Goal: Task Accomplishment & Management: Complete application form

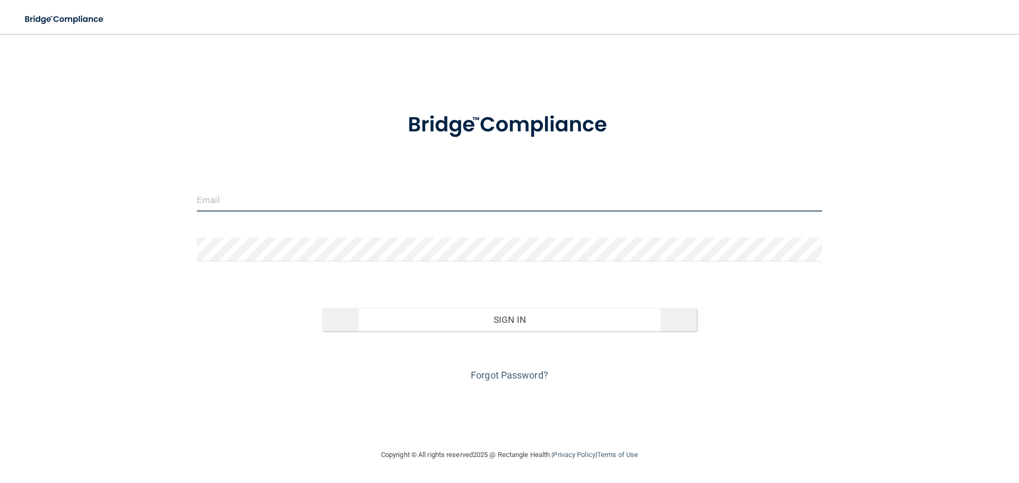
type input "[EMAIL_ADDRESS][DOMAIN_NAME]"
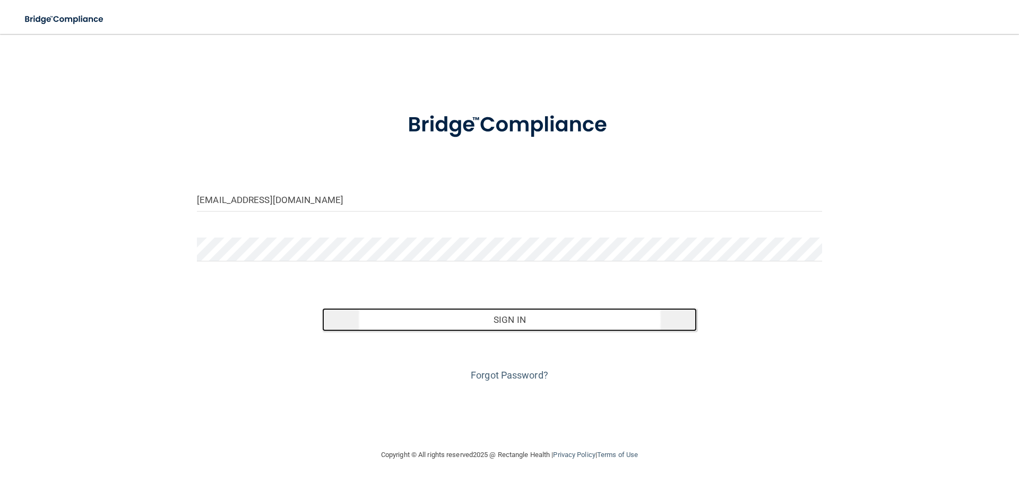
click at [533, 320] on button "Sign In" at bounding box center [509, 319] width 375 height 23
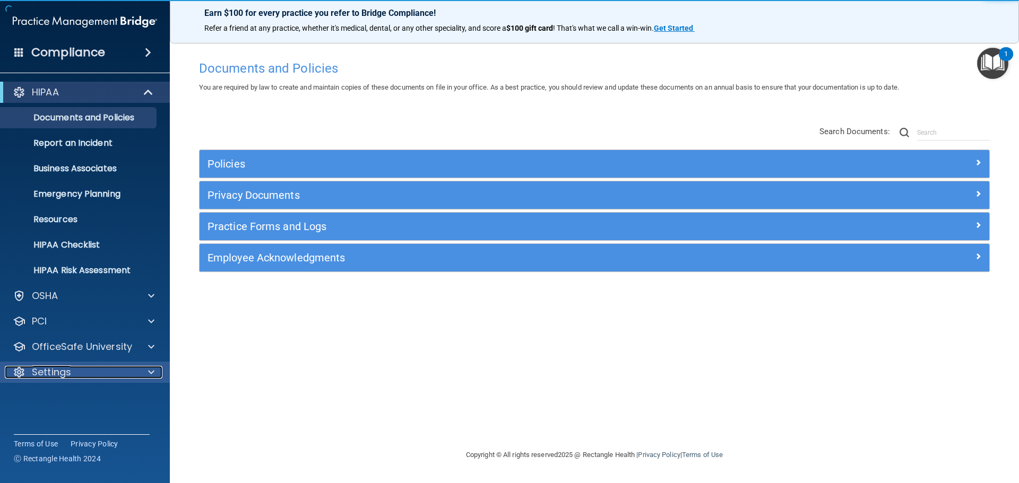
click at [154, 375] on div at bounding box center [149, 372] width 27 height 13
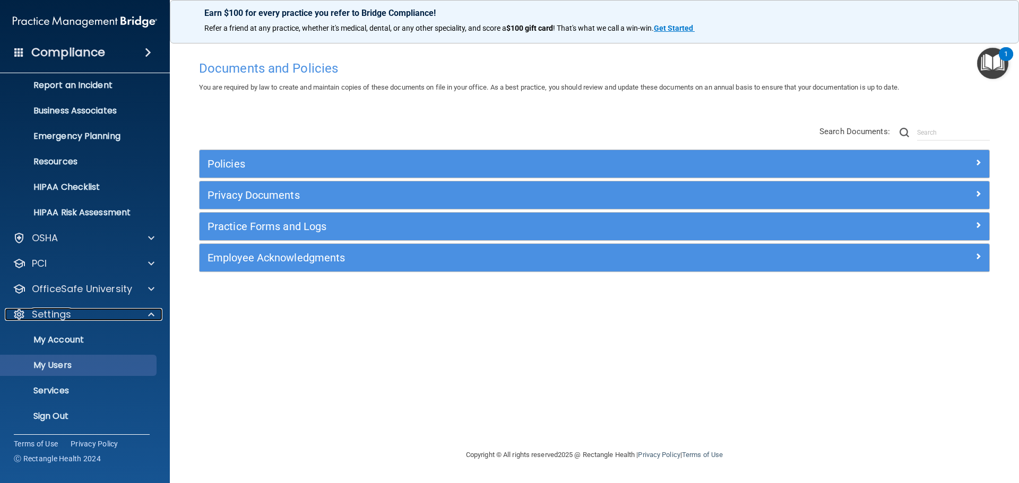
scroll to position [59, 0]
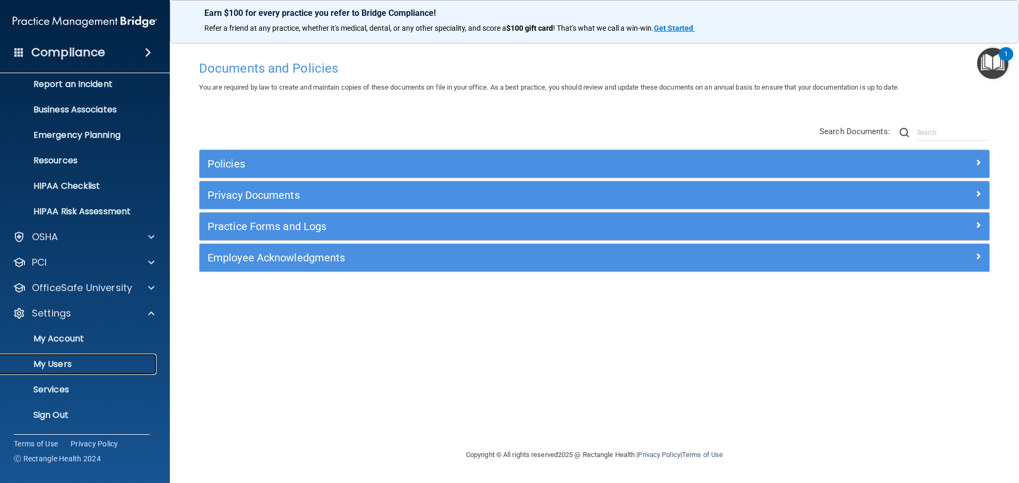
click at [65, 362] on p "My Users" at bounding box center [79, 364] width 145 height 11
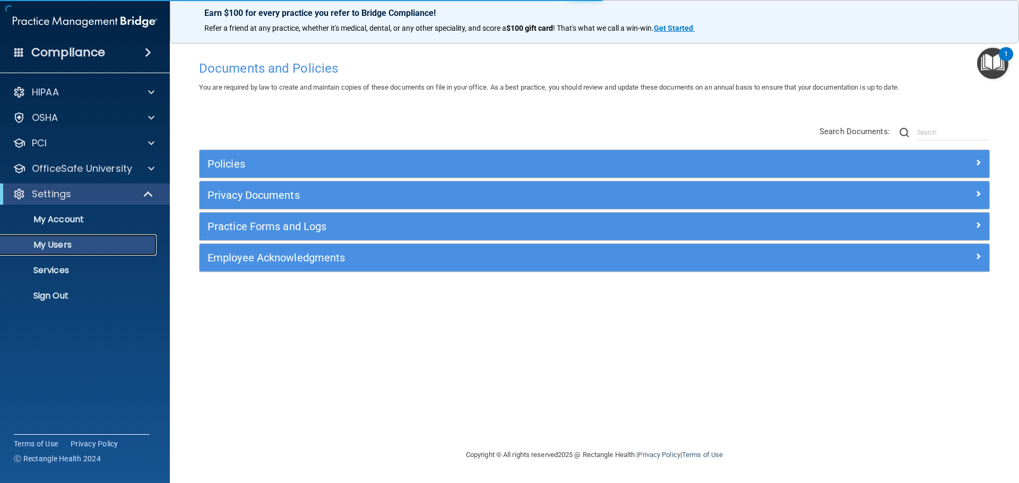
select select "20"
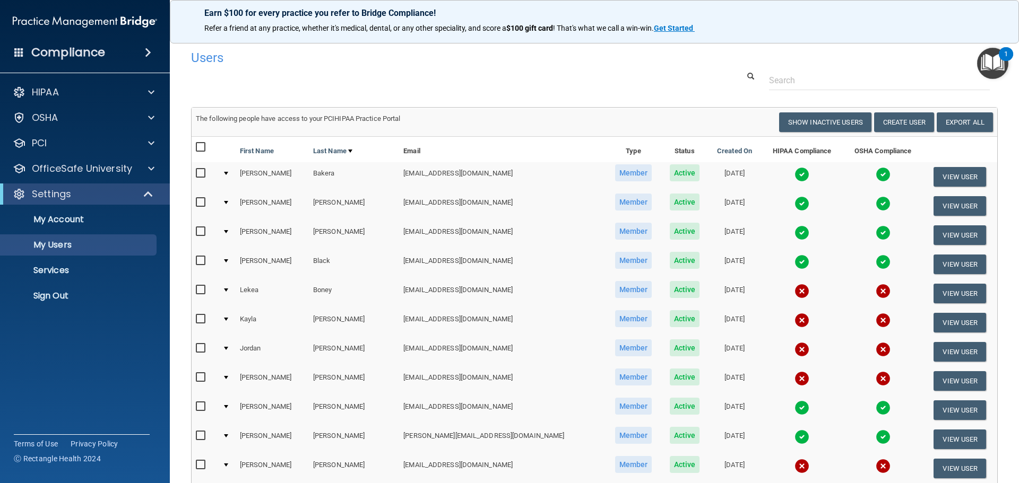
click at [201, 289] on input "checkbox" at bounding box center [202, 290] width 12 height 8
checkbox input "true"
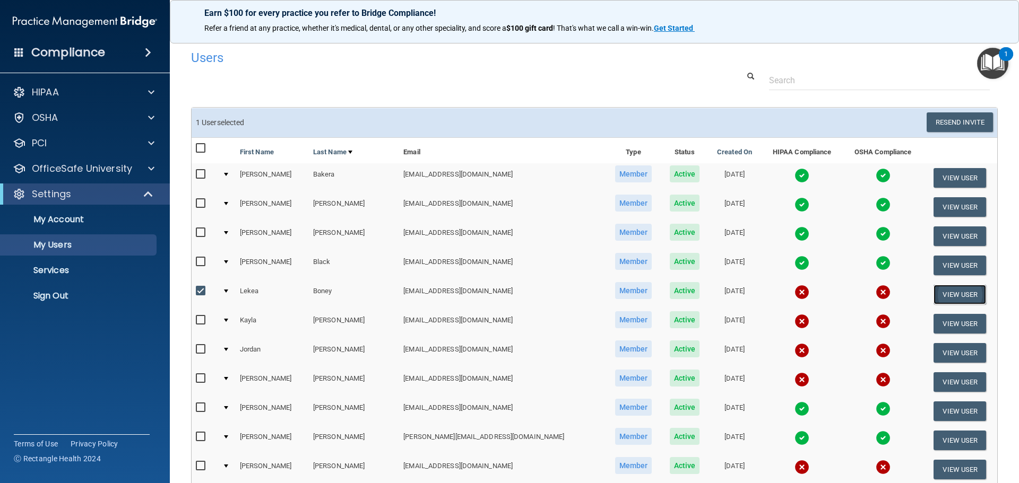
click at [944, 294] on button "View User" at bounding box center [959, 295] width 53 height 20
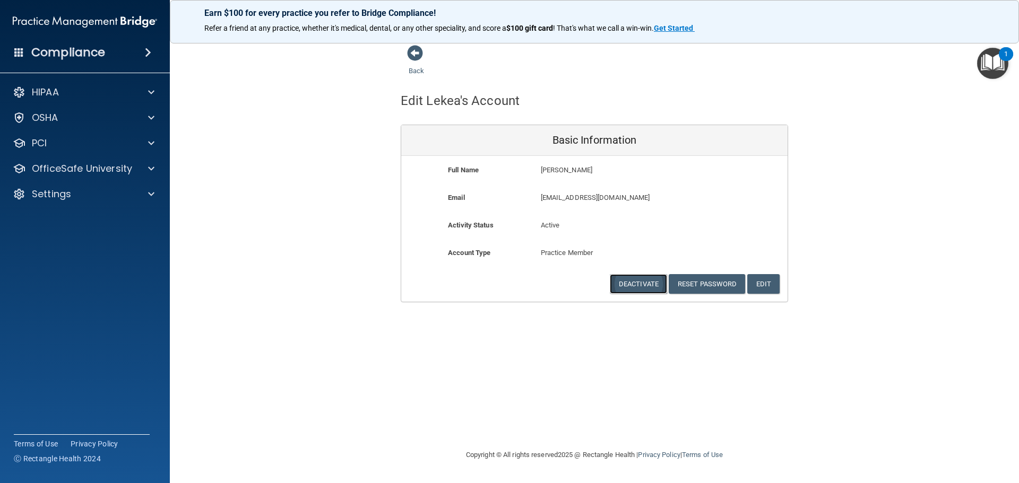
click at [655, 287] on button "Deactivate" at bounding box center [638, 284] width 57 height 20
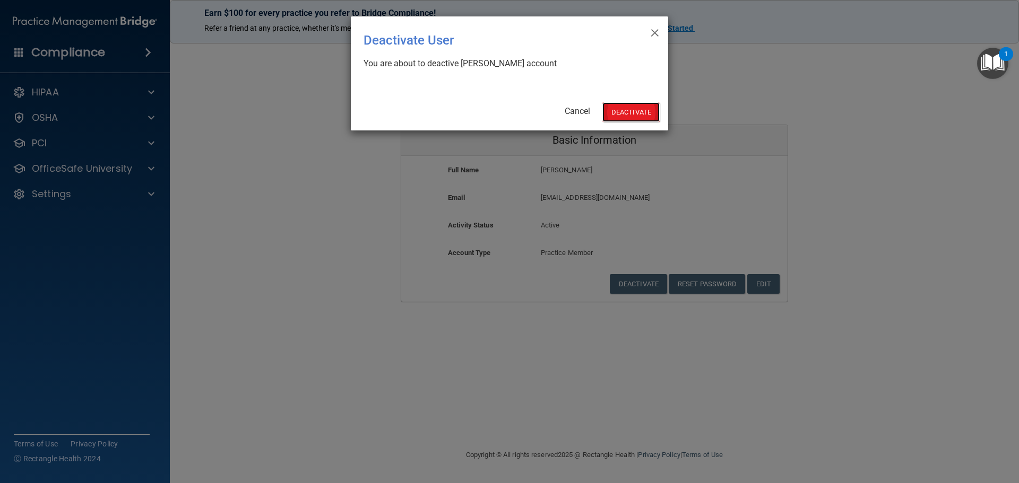
click at [622, 118] on button "Deactivate" at bounding box center [630, 112] width 57 height 20
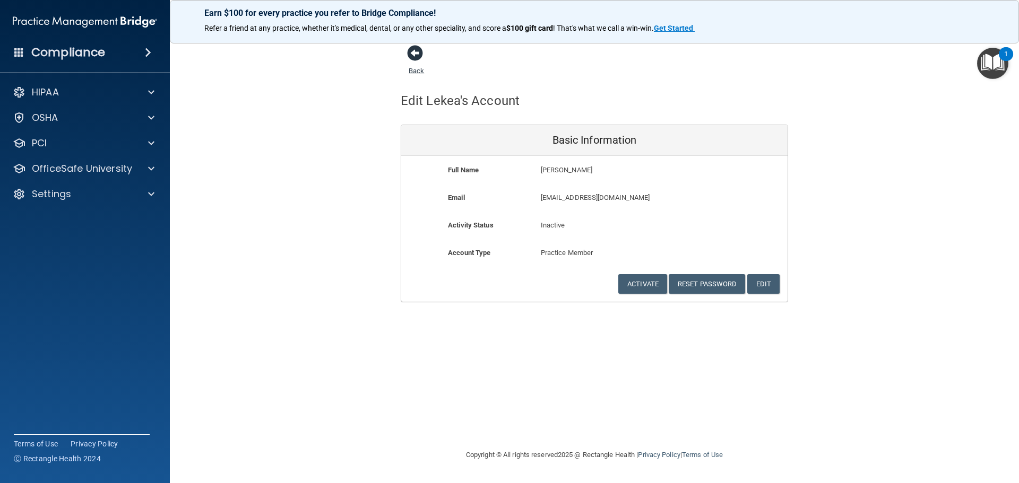
click at [413, 55] on span at bounding box center [415, 53] width 16 height 16
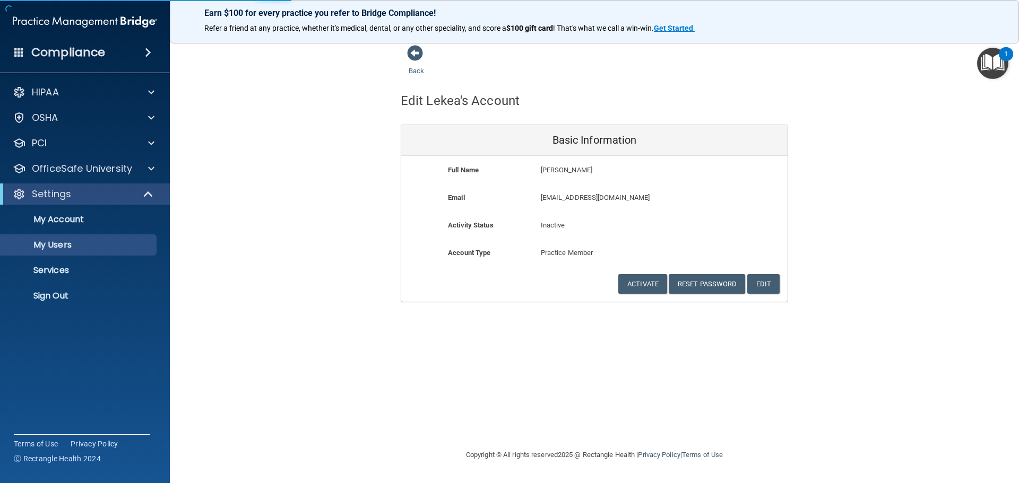
select select "20"
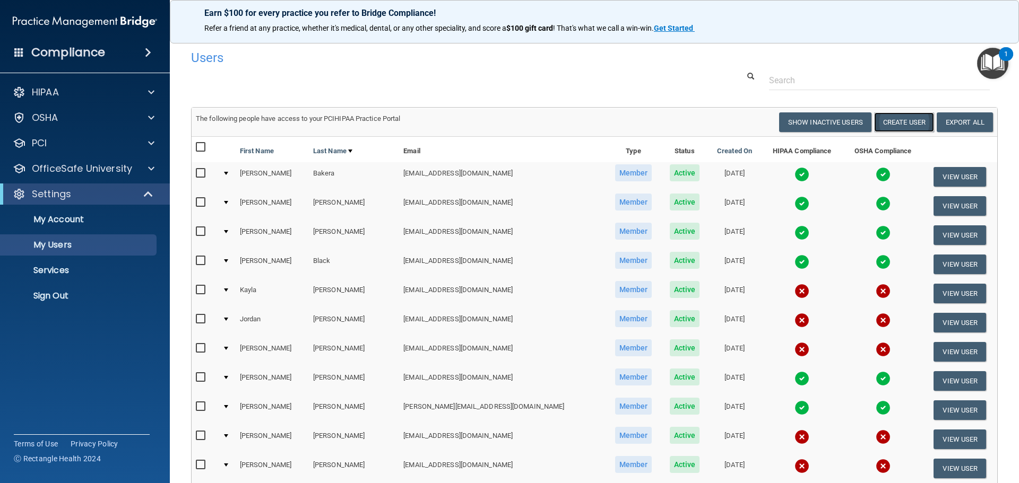
click at [901, 121] on button "Create User" at bounding box center [904, 122] width 60 height 20
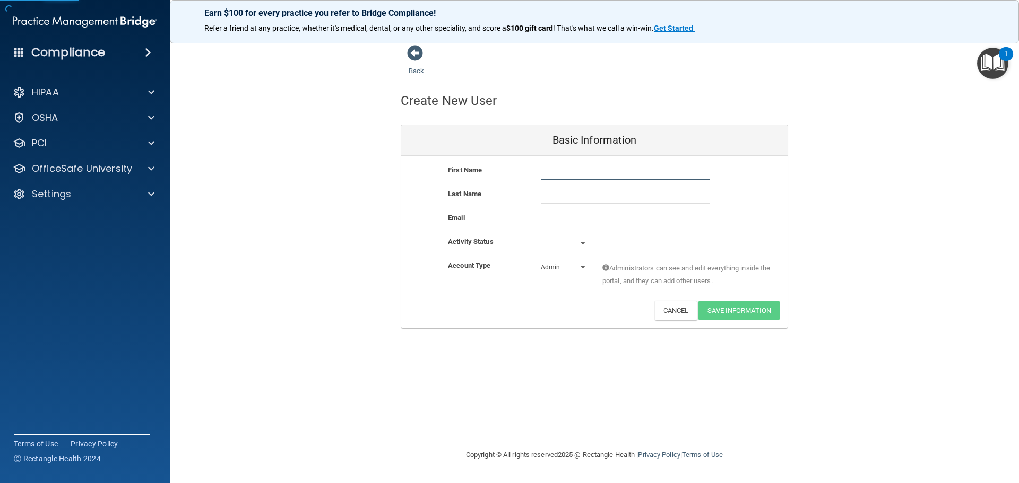
click at [574, 173] on input "text" at bounding box center [625, 172] width 169 height 16
type input "Khyla"
type input "Wood"
paste input "[EMAIL_ADDRESS][DOMAIN_NAME]"
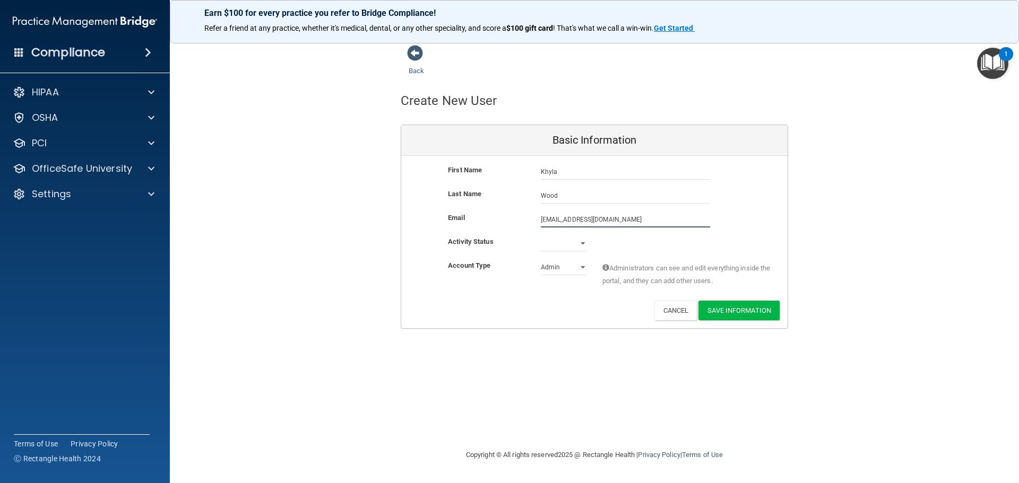
type input "[EMAIL_ADDRESS][DOMAIN_NAME]"
click at [580, 240] on select "Active Inactive" at bounding box center [564, 246] width 46 height 16
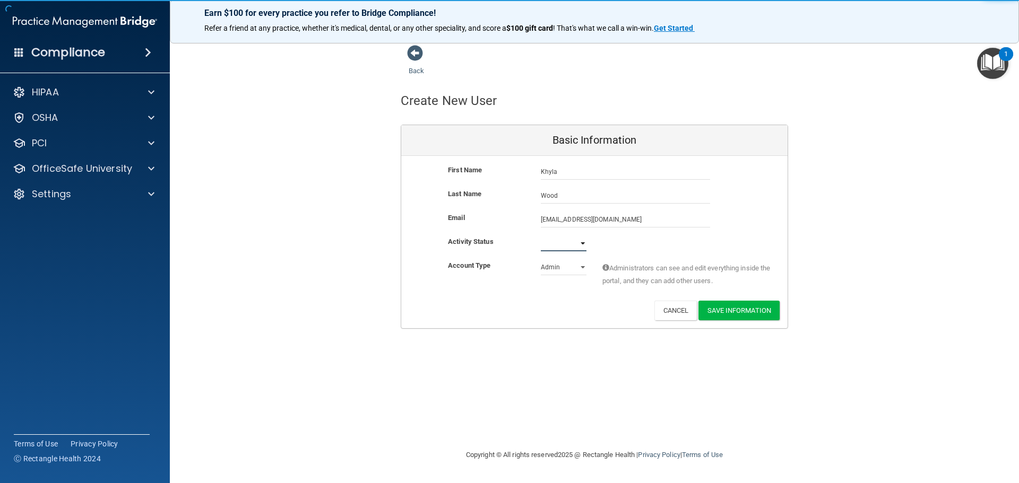
select select "active"
click at [541, 236] on select "Active Inactive" at bounding box center [564, 244] width 46 height 16
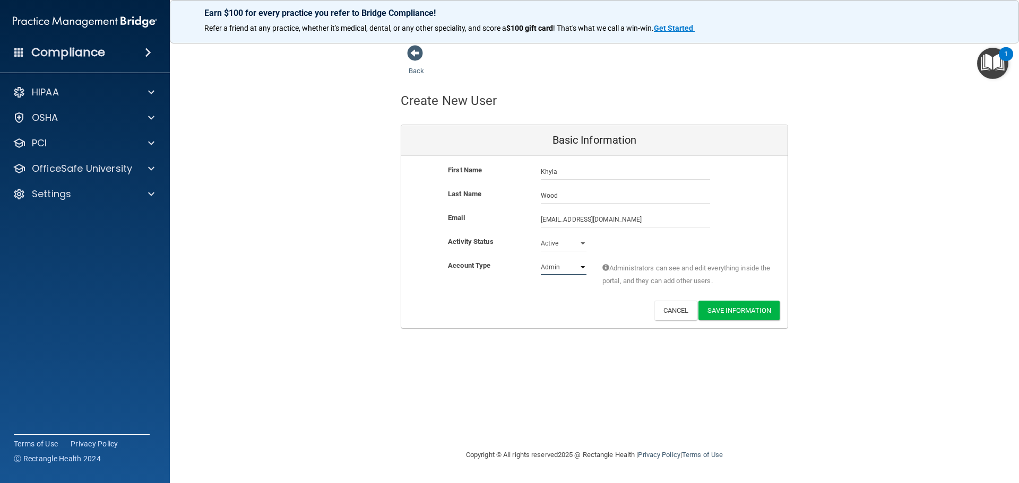
click at [567, 267] on select "Admin Member" at bounding box center [564, 267] width 46 height 16
select select "practice_member"
click at [541, 259] on select "Admin Member" at bounding box center [564, 267] width 46 height 16
click at [744, 312] on button "Save Information" at bounding box center [738, 311] width 81 height 20
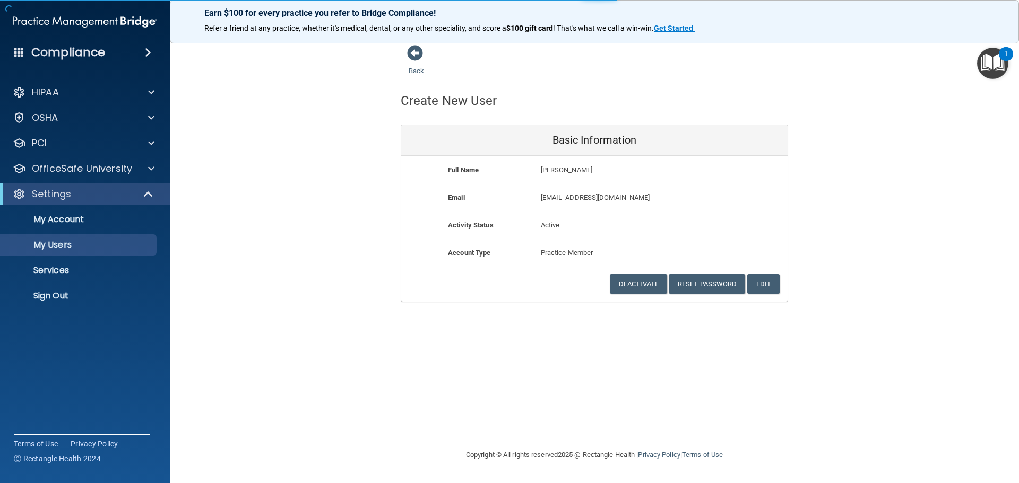
select select "20"
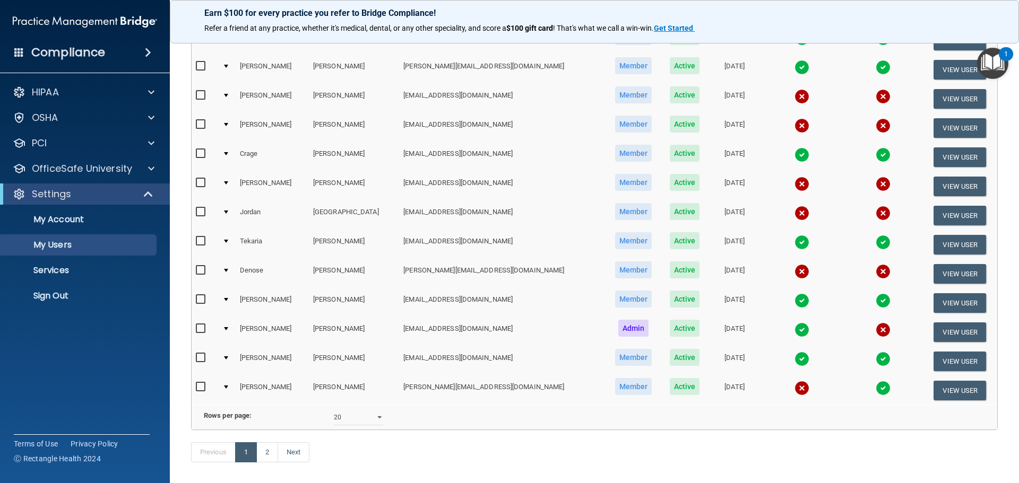
scroll to position [436, 0]
